Goal: Task Accomplishment & Management: Manage account settings

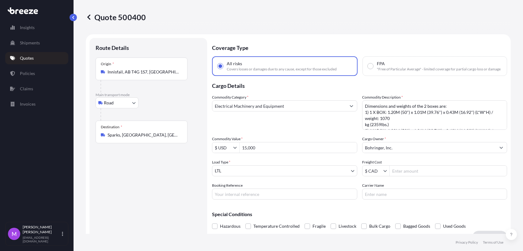
select select "Road"
select select "1"
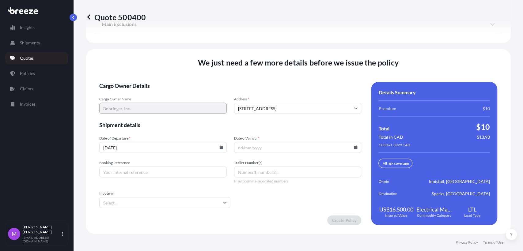
click at [33, 58] on p "Quotes" at bounding box center [27, 58] width 14 height 6
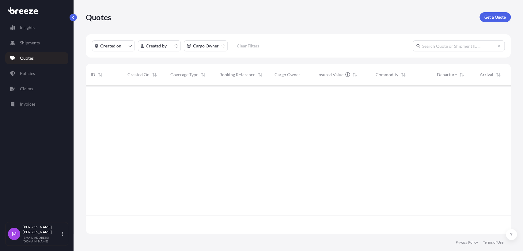
scroll to position [146, 420]
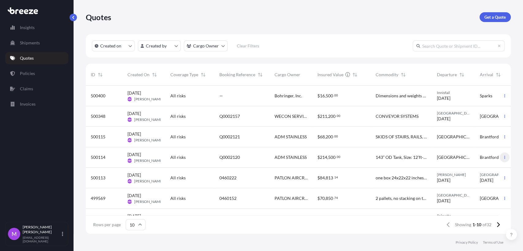
click at [500, 160] on button "button" at bounding box center [505, 158] width 10 height 10
click at [366, 160] on div "$ 214 , 500 . 00" at bounding box center [342, 157] width 48 height 6
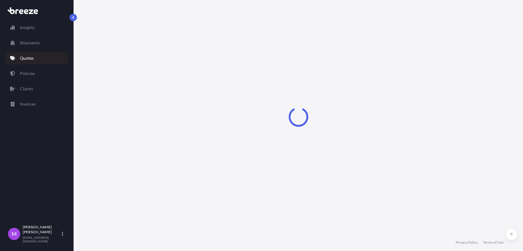
select select "Road"
select select "2"
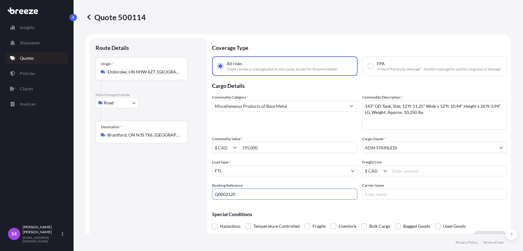
drag, startPoint x: 250, startPoint y: 200, endPoint x: 195, endPoint y: 200, distance: 54.6
click at [195, 200] on form "Route Details Place of loading Road Road Rail Origin * Etobicoke, ON M9W 6Z7, C…" at bounding box center [298, 140] width 425 height 213
paste input "046026"
type input "0460260"
click at [156, 210] on div "Route Details Place of loading Road Road Rail Origin * Etobicoke, ON M9W 6Z7, C…" at bounding box center [148, 140] width 105 height 193
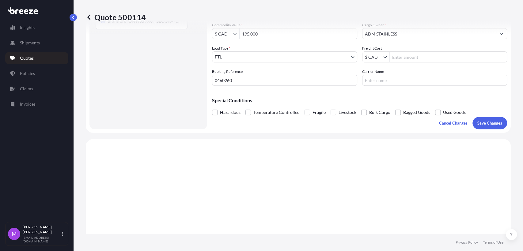
scroll to position [102, 0]
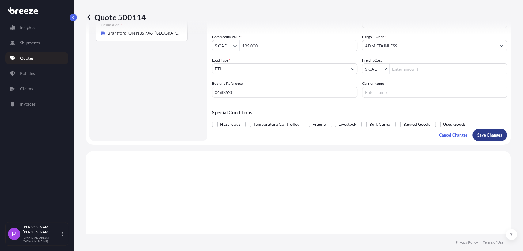
click at [483, 135] on button "Save Changes" at bounding box center [490, 135] width 35 height 12
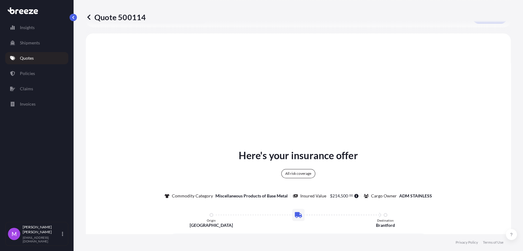
scroll to position [226, 0]
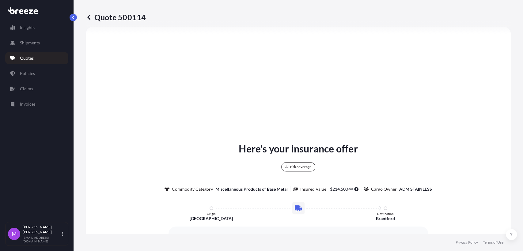
select select "Road"
select select "2"
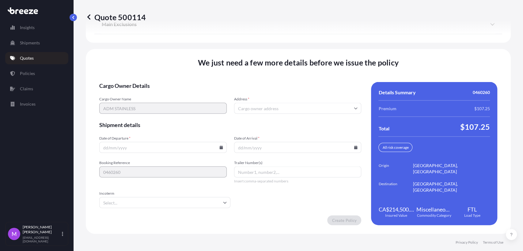
scroll to position [821, 0]
click at [169, 152] on input "Date of Departure *" at bounding box center [162, 147] width 127 height 11
click at [274, 107] on input "Address *" at bounding box center [297, 108] width 127 height 11
click at [265, 105] on input "Address *" at bounding box center [297, 108] width 127 height 11
paste input "197 QUEEN'S PLATE DRIVE"
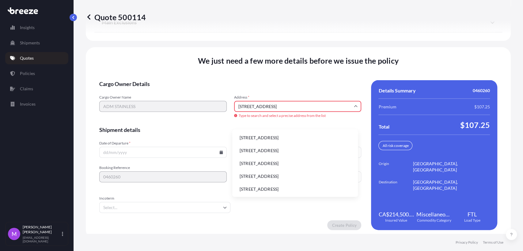
click at [320, 143] on li "197 Queen's Plate Drive, Etobicoke, ON, Canada" at bounding box center [295, 138] width 121 height 12
click at [299, 143] on form "Cargo Owner Details Cargo Owner Name ADM STAINLESS Address * 197 Queen's Plate …" at bounding box center [230, 155] width 262 height 150
type input "Queen's Plate Dr, Etobicoke, ON M9W, [GEOGRAPHIC_DATA]"
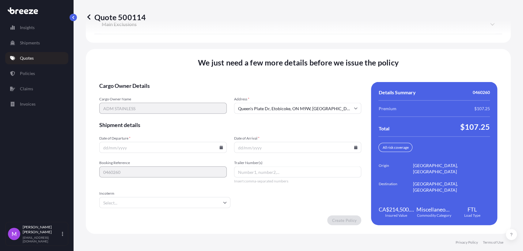
click at [145, 150] on input "Date of Departure *" at bounding box center [162, 147] width 127 height 11
click at [220, 150] on input "Date of Departure *" at bounding box center [162, 147] width 127 height 11
click at [219, 147] on icon at bounding box center [221, 148] width 4 height 4
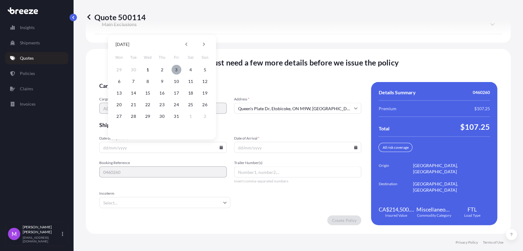
click at [175, 68] on button "3" at bounding box center [177, 70] width 10 height 10
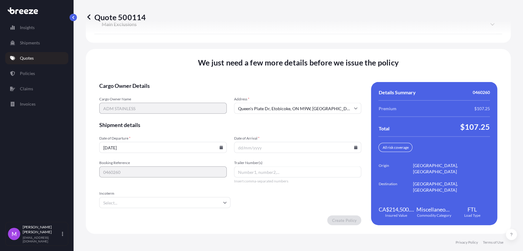
type input "[DATE]"
click at [219, 149] on icon at bounding box center [220, 148] width 3 height 4
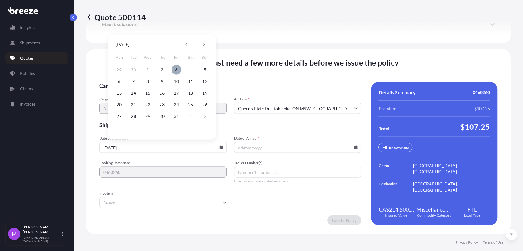
click at [177, 70] on button "3" at bounding box center [177, 70] width 10 height 10
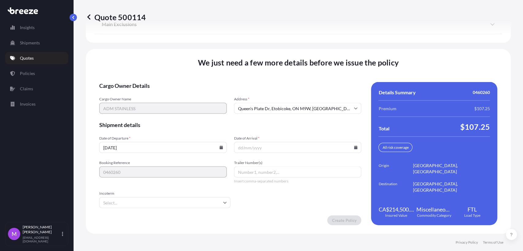
click at [351, 150] on input "Date of Arrival *" at bounding box center [297, 147] width 127 height 11
click at [354, 148] on icon at bounding box center [355, 148] width 3 height 4
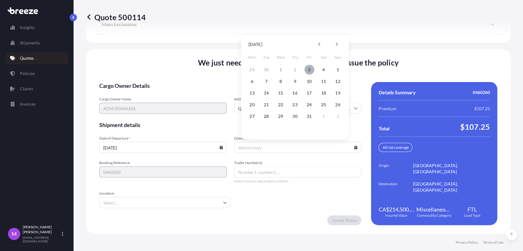
click at [309, 69] on button "3" at bounding box center [309, 70] width 10 height 10
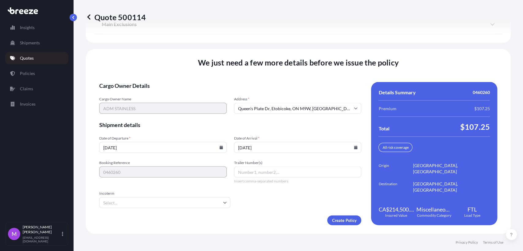
click at [354, 148] on icon at bounding box center [355, 148] width 3 height 4
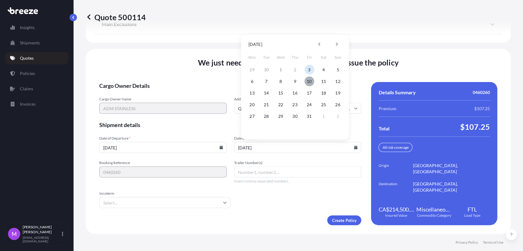
click at [308, 82] on button "10" at bounding box center [309, 82] width 10 height 10
type input "[DATE]"
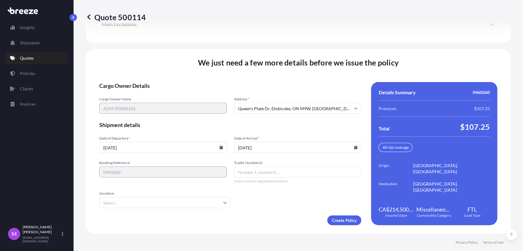
click at [158, 207] on input "Incoterm" at bounding box center [164, 202] width 131 height 11
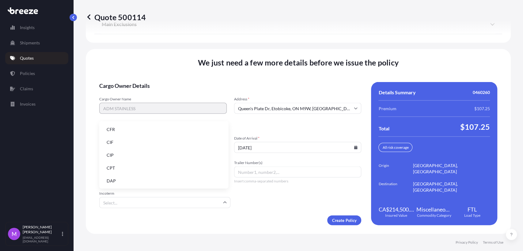
click at [127, 145] on li "CIF" at bounding box center [164, 143] width 124 height 12
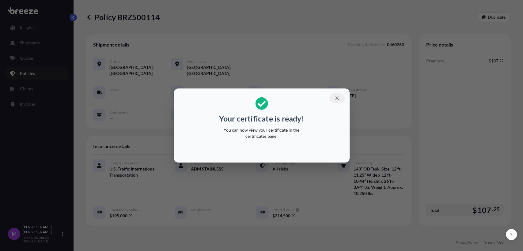
click at [335, 100] on icon "button" at bounding box center [337, 99] width 6 height 6
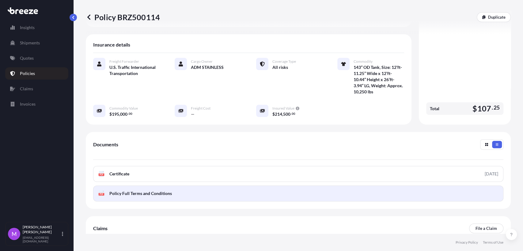
scroll to position [102, 0]
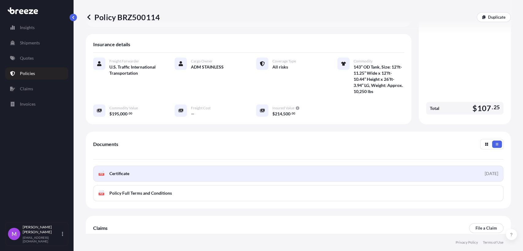
click at [157, 170] on link "PDF Certificate [DATE]" at bounding box center [298, 174] width 410 height 16
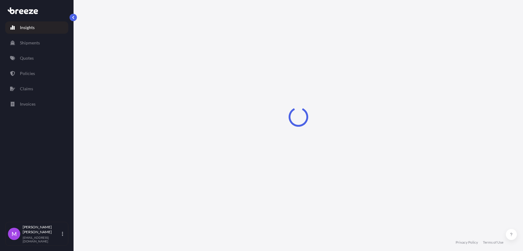
select select "2025"
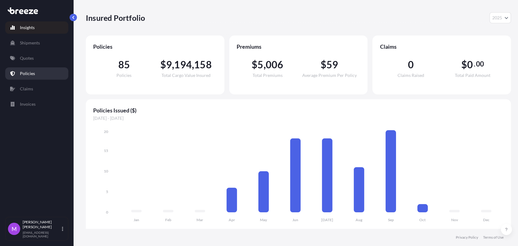
click at [41, 77] on link "Policies" at bounding box center [36, 73] width 63 height 12
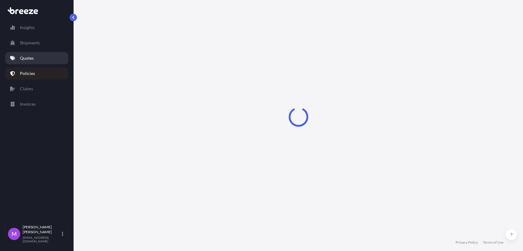
click at [40, 64] on link "Quotes" at bounding box center [36, 58] width 63 height 12
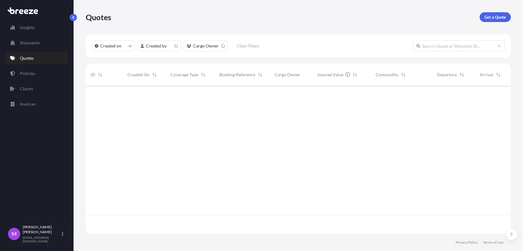
scroll to position [146, 420]
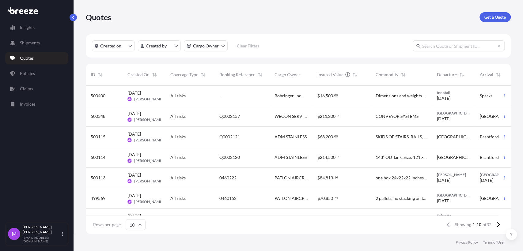
click at [470, 140] on div "[GEOGRAPHIC_DATA]" at bounding box center [453, 137] width 43 height 21
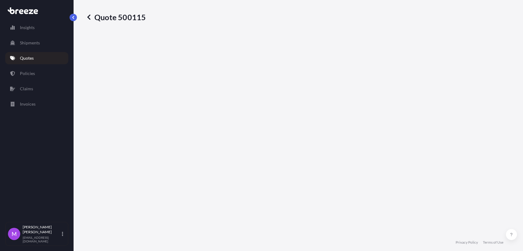
select select "Road"
select select "2"
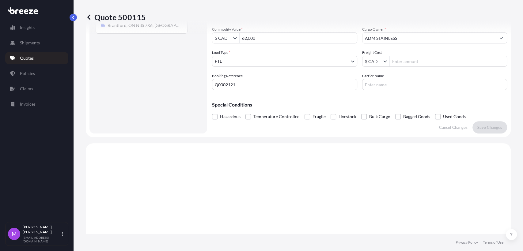
scroll to position [64, 0]
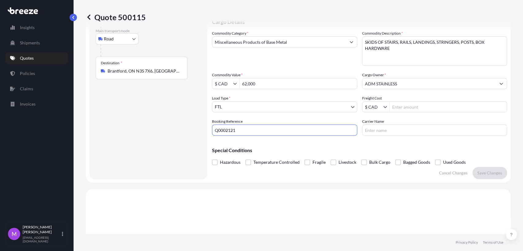
drag, startPoint x: 244, startPoint y: 138, endPoint x: 211, endPoint y: 132, distance: 34.3
click at [211, 132] on form "Route Details Place of loading Road Road Rail Origin * [GEOGRAPHIC_DATA], [GEOG…" at bounding box center [298, 76] width 425 height 213
click at [258, 133] on input "Q0002121" at bounding box center [284, 130] width 145 height 11
drag, startPoint x: 250, startPoint y: 136, endPoint x: 215, endPoint y: 133, distance: 35.0
click at [215, 133] on input "Q0002121" at bounding box center [284, 130] width 145 height 11
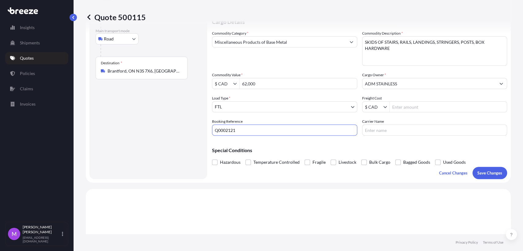
paste input "046026"
type input "0460261"
click at [481, 175] on p "Save Changes" at bounding box center [490, 173] width 25 height 6
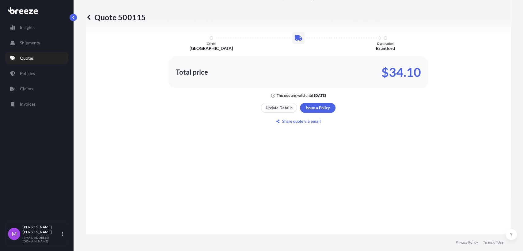
select select "Road"
select select "2"
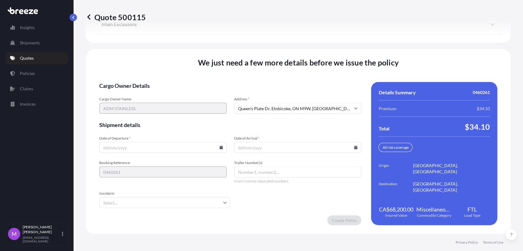
scroll to position [821, 0]
click at [260, 149] on input "Date of Arrival *" at bounding box center [297, 147] width 127 height 11
click at [219, 148] on icon at bounding box center [220, 148] width 3 height 4
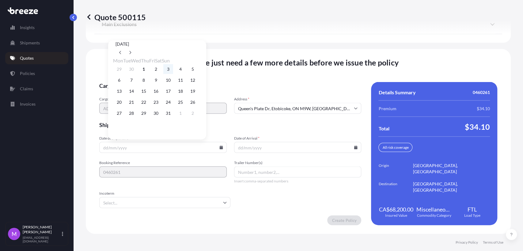
click at [173, 70] on button "3" at bounding box center [168, 69] width 10 height 10
type input "[DATE]"
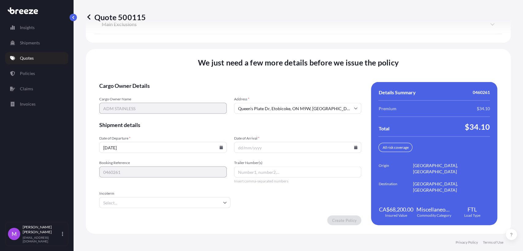
click at [354, 147] on icon at bounding box center [356, 148] width 4 height 4
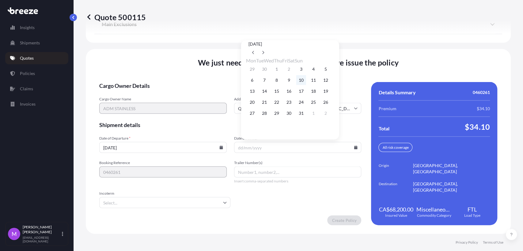
click at [306, 80] on button "10" at bounding box center [301, 80] width 10 height 10
type input "[DATE]"
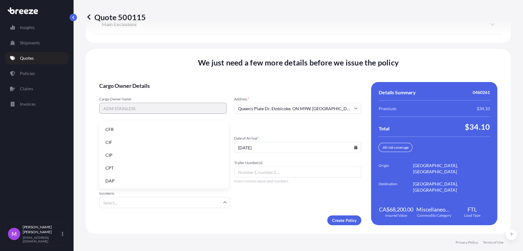
click at [145, 200] on input "Incoterm" at bounding box center [164, 202] width 131 height 11
click at [126, 145] on li "CIF" at bounding box center [164, 143] width 124 height 12
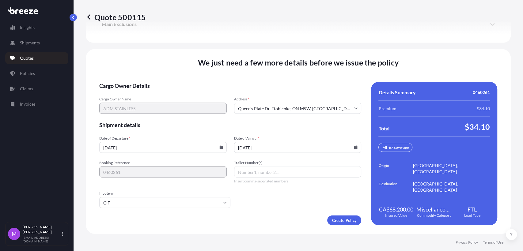
click at [162, 213] on form "Cargo Owner Details Cargo Owner Name ADM STAINLESS Address * [GEOGRAPHIC_DATA] …" at bounding box center [230, 153] width 262 height 143
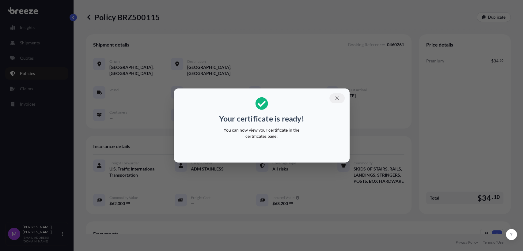
click at [338, 101] on button "button" at bounding box center [336, 98] width 15 height 10
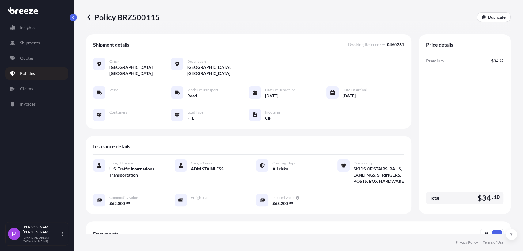
scroll to position [129, 0]
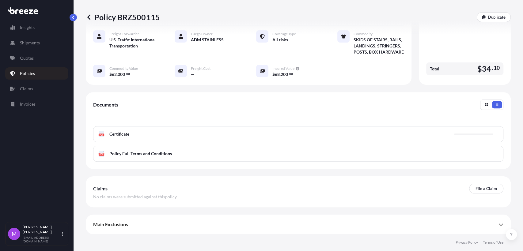
click at [234, 133] on div "PDF Certificate" at bounding box center [298, 134] width 410 height 16
click at [238, 141] on div "PDF Certificate" at bounding box center [298, 134] width 410 height 16
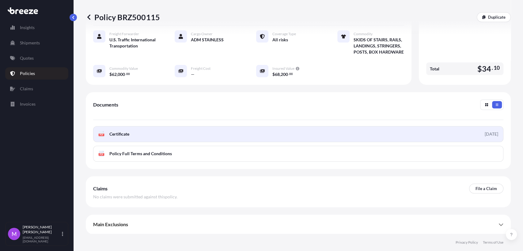
click at [240, 141] on link "PDF Certificate [DATE]" at bounding box center [298, 134] width 410 height 16
